Goal: Task Accomplishment & Management: Manage account settings

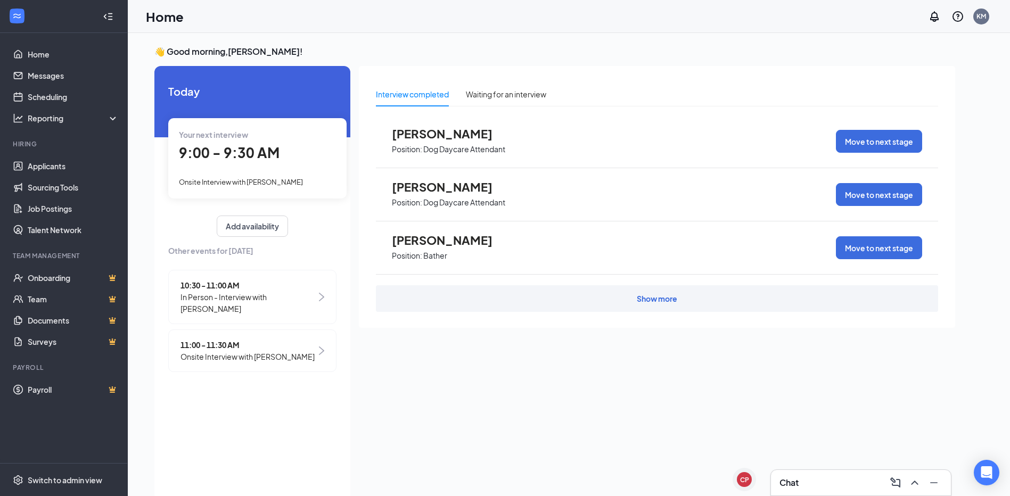
scroll to position [22, 0]
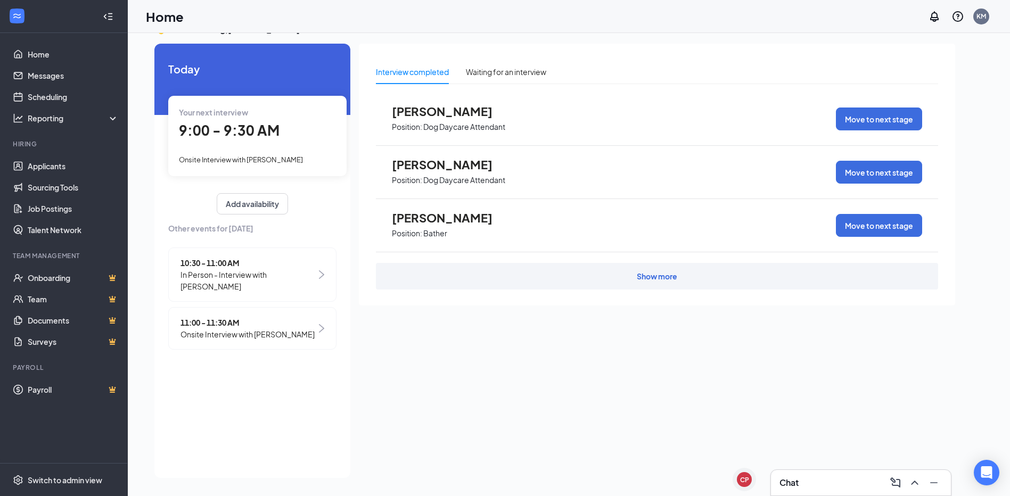
click at [242, 350] on div "10:30 - 11:00 AM In Person - Interview with [PERSON_NAME] 11:00 - 11:30 AM Onsi…" at bounding box center [252, 301] width 168 height 108
click at [244, 341] on div "11:00 - 11:30 AM Onsite Interview with [PERSON_NAME]" at bounding box center [252, 328] width 168 height 43
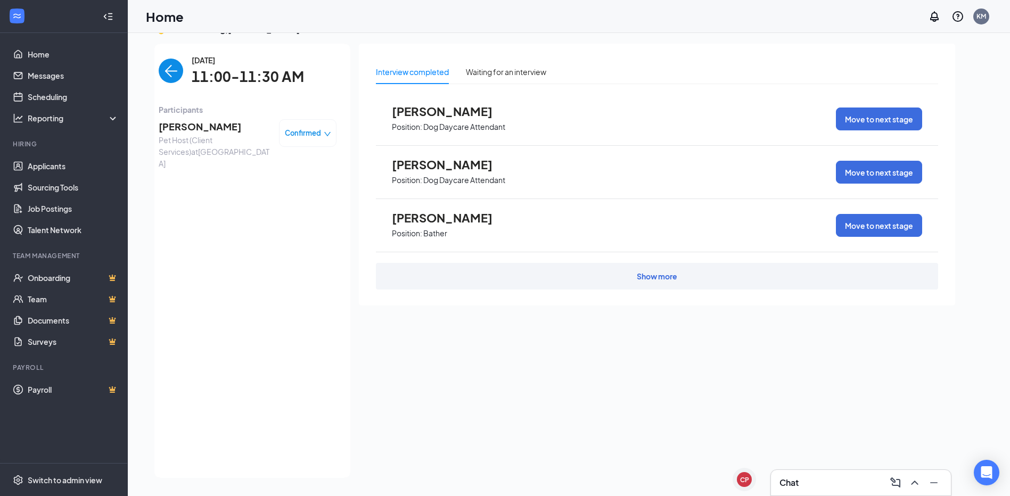
click at [333, 137] on div "Confirmed" at bounding box center [307, 133] width 57 height 28
click at [318, 136] on span "Confirmed" at bounding box center [303, 133] width 36 height 11
click at [297, 200] on span "Mark as no-show" at bounding box center [278, 200] width 59 height 12
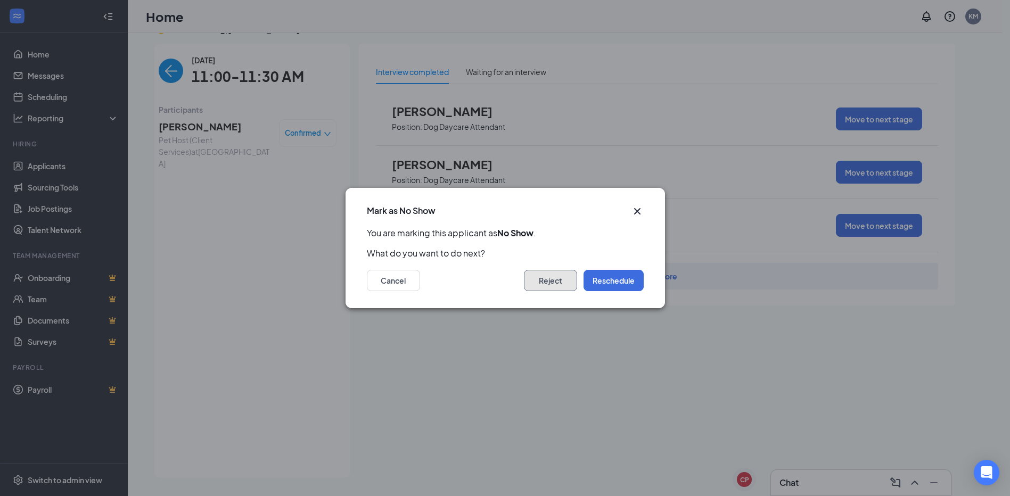
click at [559, 287] on button "Reject" at bounding box center [550, 280] width 53 height 21
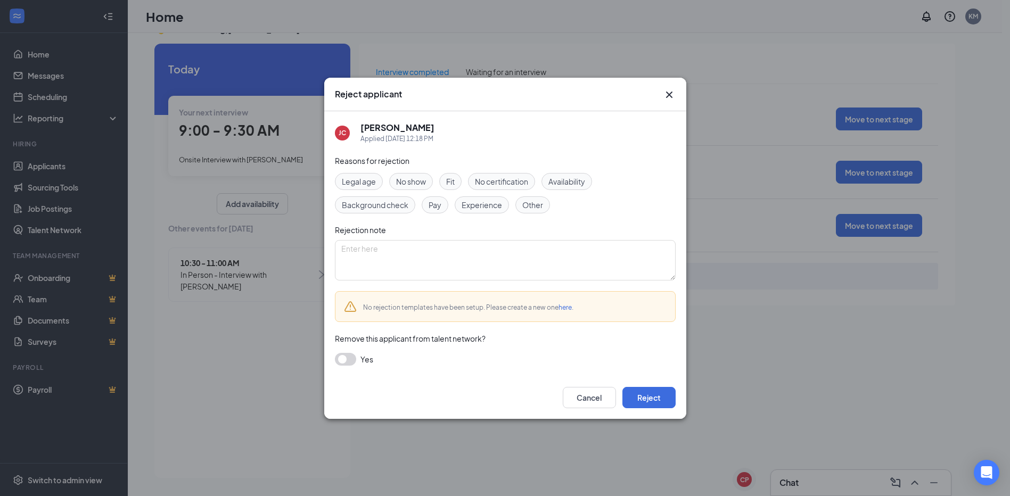
click at [411, 175] on div "No show" at bounding box center [411, 181] width 44 height 17
click at [654, 393] on button "Reject" at bounding box center [648, 397] width 53 height 21
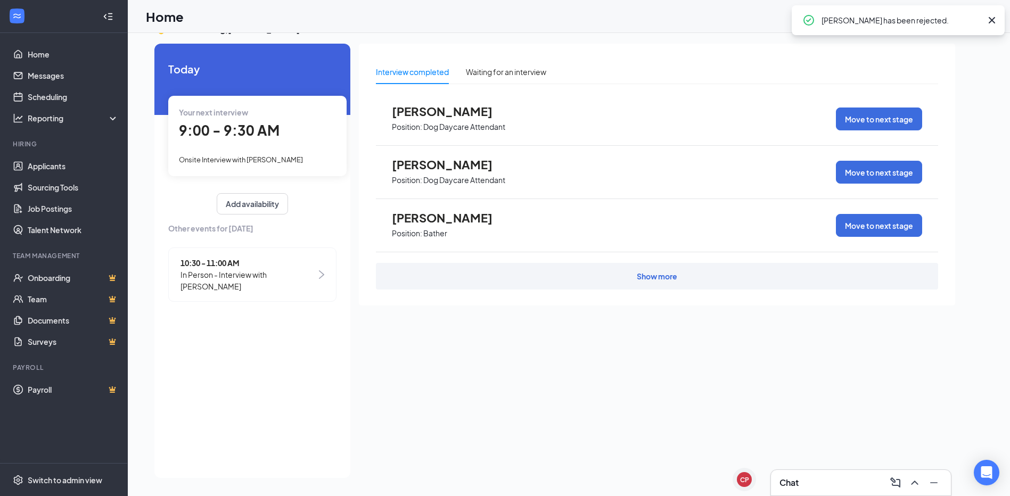
click at [240, 147] on div "Your next interview 9:00 - 9:30 AM Onsite Interview with [PERSON_NAME]" at bounding box center [257, 136] width 178 height 80
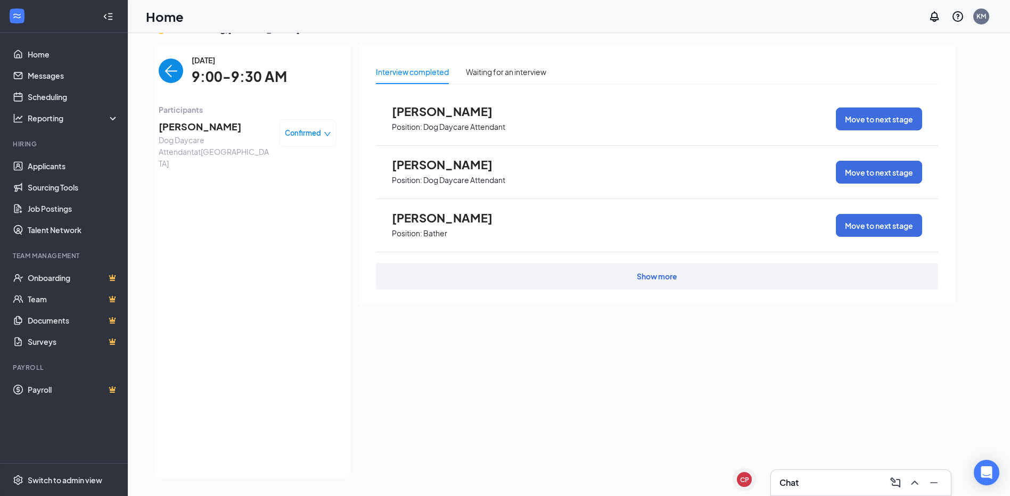
click at [325, 128] on div "Confirmed" at bounding box center [308, 133] width 46 height 11
click at [291, 180] on span "Mark complete" at bounding box center [275, 182] width 53 height 12
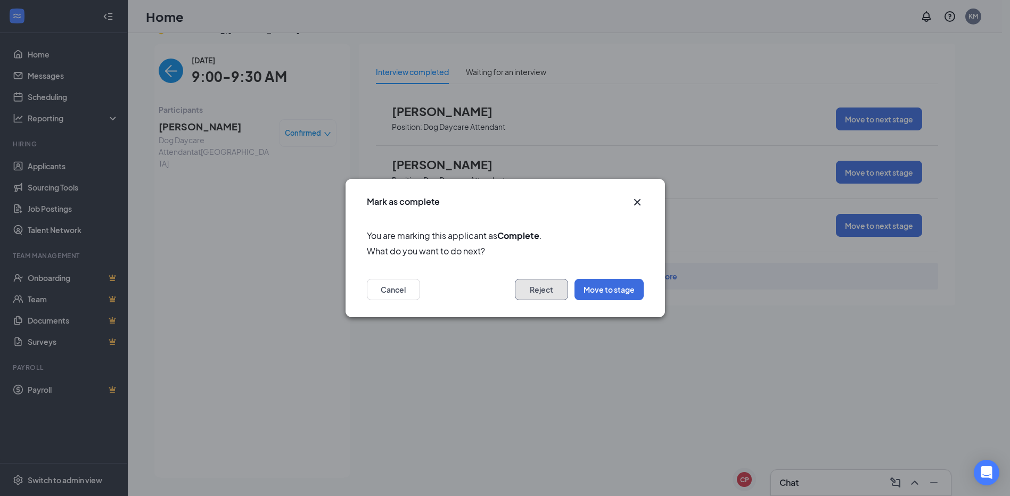
click at [548, 291] on button "Reject" at bounding box center [541, 289] width 53 height 21
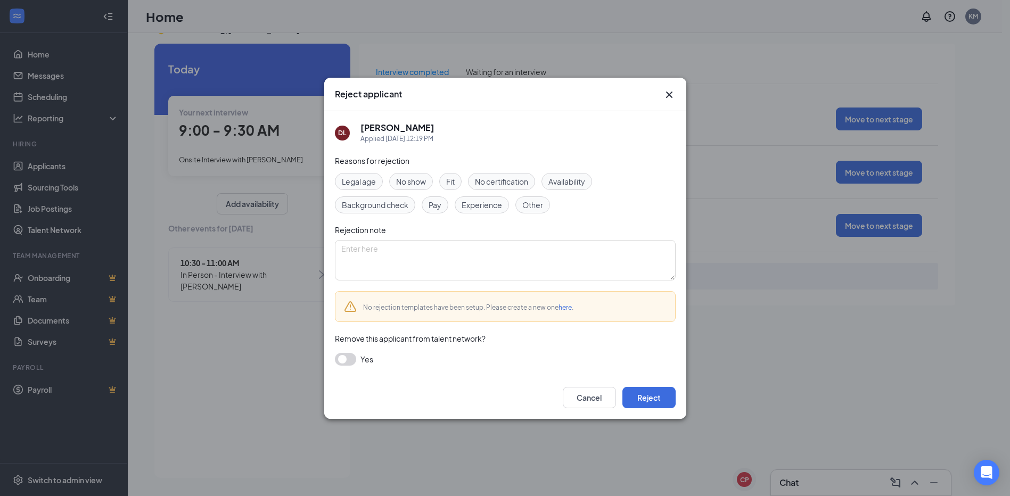
click at [451, 184] on span "Fit" at bounding box center [450, 182] width 9 height 12
click at [582, 180] on span "Availability" at bounding box center [566, 182] width 37 height 12
click at [651, 390] on button "Reject" at bounding box center [648, 397] width 53 height 21
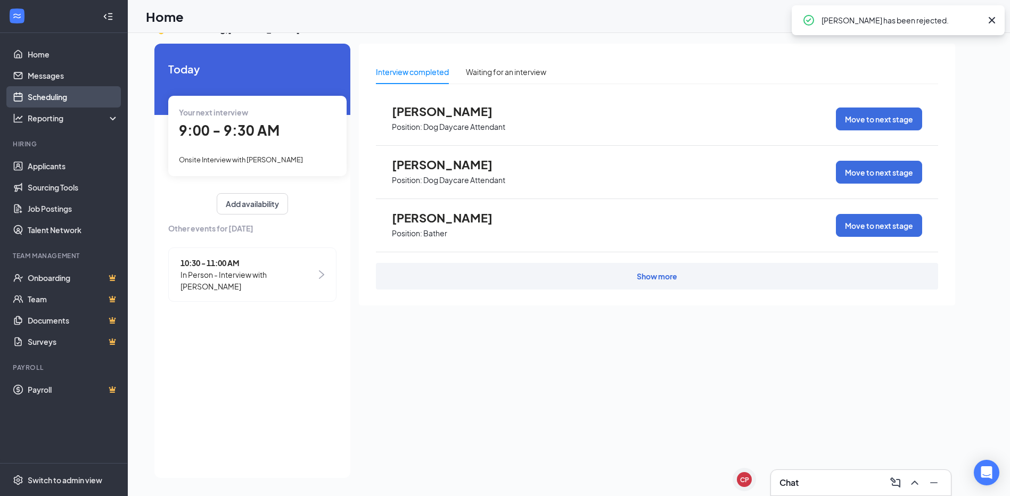
click at [49, 92] on link "Scheduling" at bounding box center [73, 96] width 91 height 21
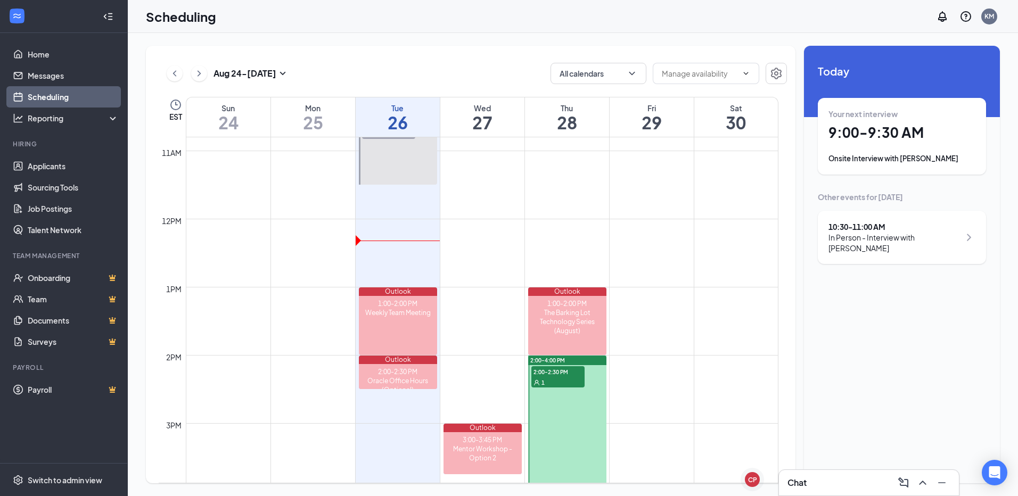
scroll to position [789, 0]
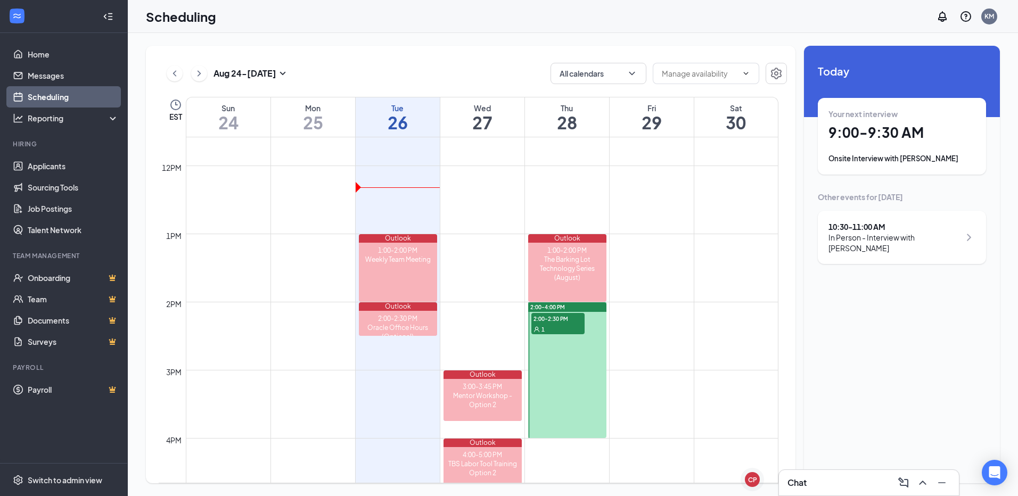
click at [558, 324] on div "1" at bounding box center [557, 329] width 53 height 11
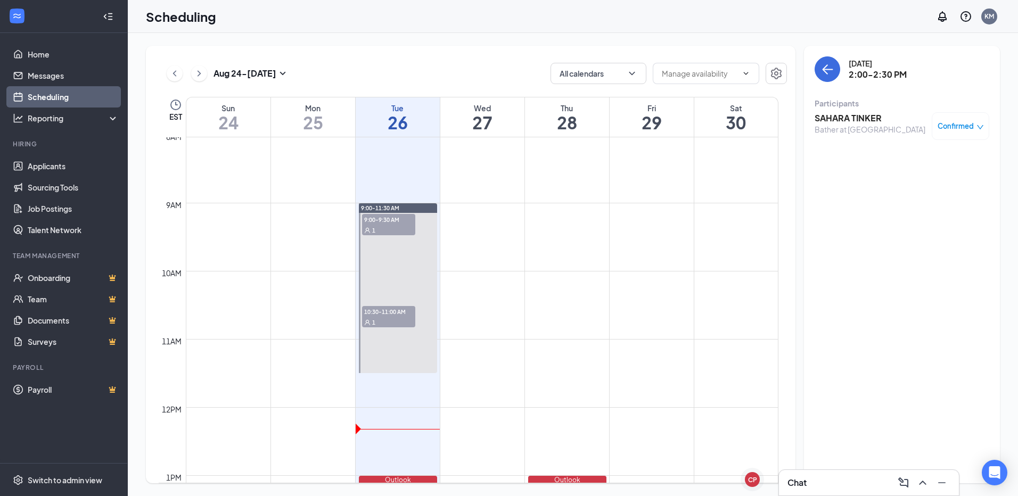
scroll to position [523, 0]
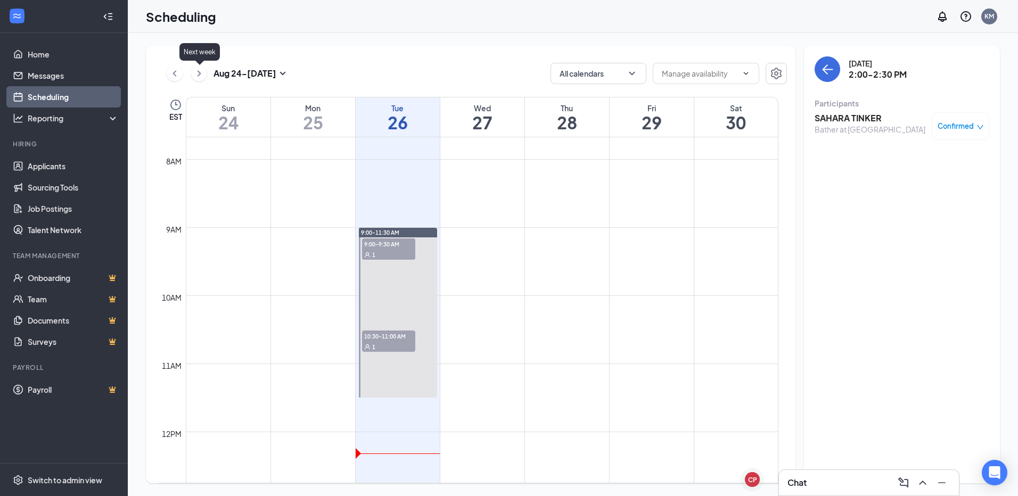
click at [195, 73] on icon "ChevronRight" at bounding box center [199, 73] width 11 height 13
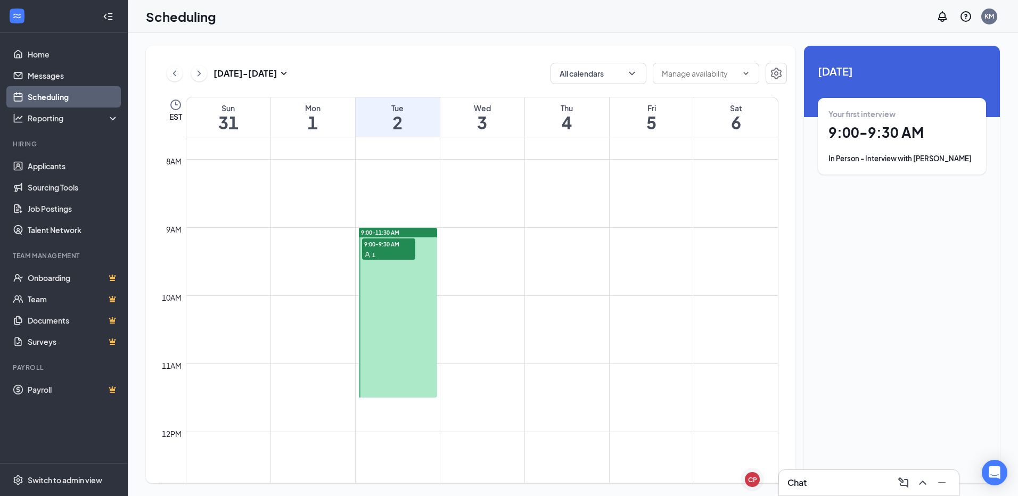
click at [373, 249] on span "9:00-9:30 AM" at bounding box center [388, 243] width 53 height 11
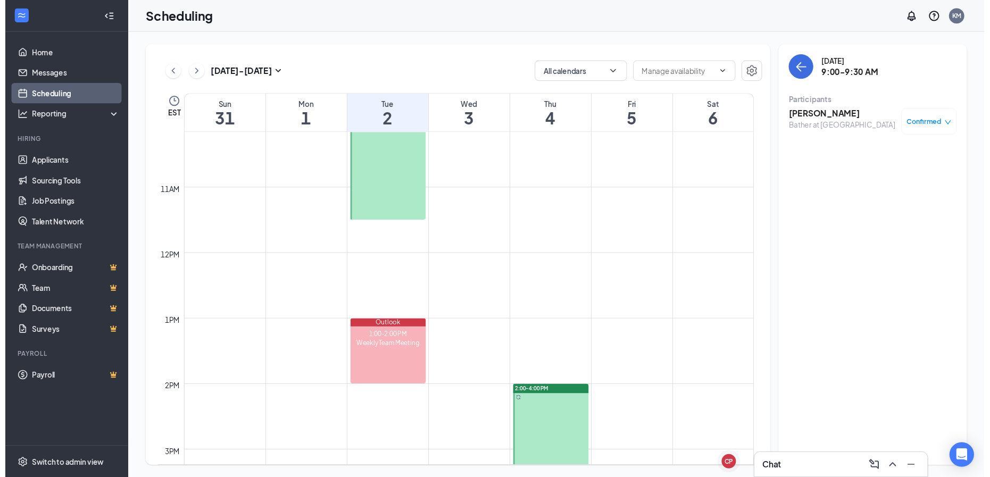
scroll to position [523, 0]
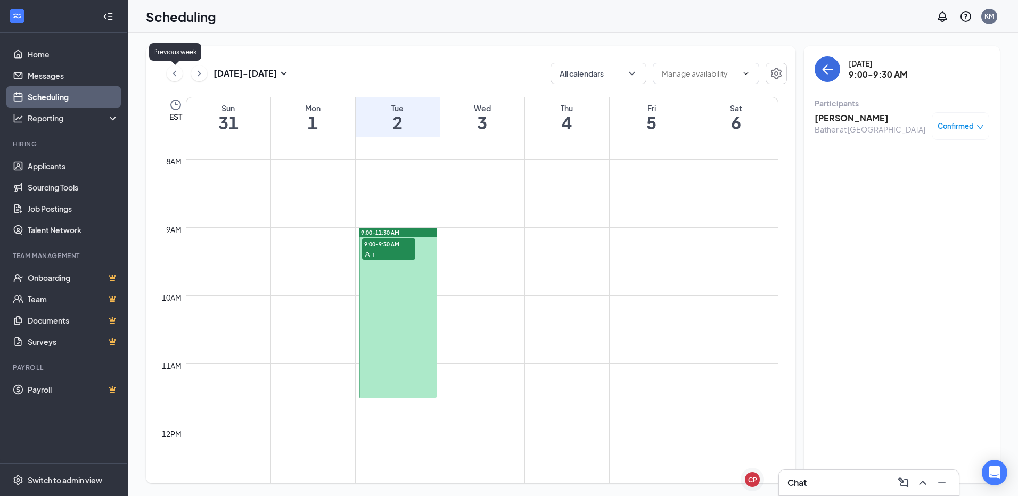
click at [172, 75] on icon "ChevronLeft" at bounding box center [174, 73] width 11 height 13
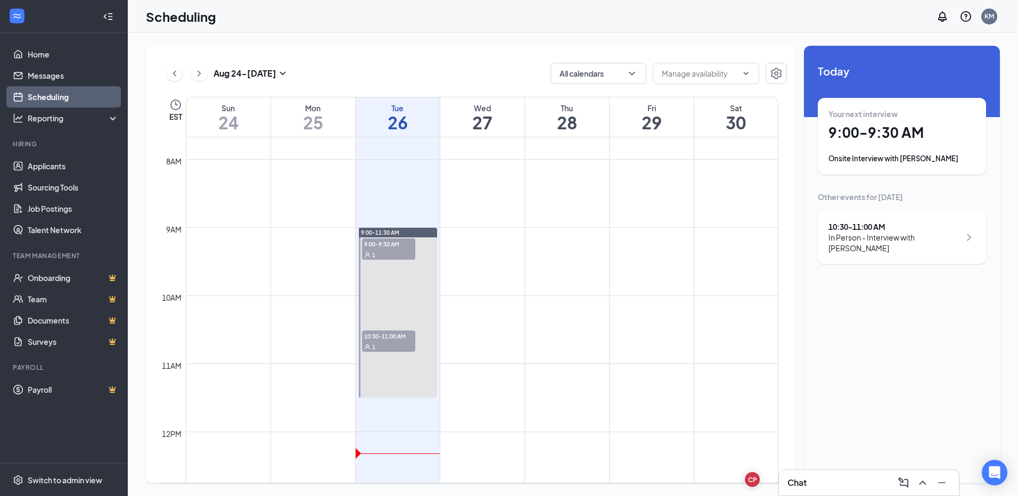
click at [32, 43] on ul "Home Messages Scheduling Reporting Hiring Applicants Sourcing Tools Job Posting…" at bounding box center [63, 248] width 127 height 430
click at [33, 53] on link "Home" at bounding box center [73, 54] width 91 height 21
